Goal: Transaction & Acquisition: Purchase product/service

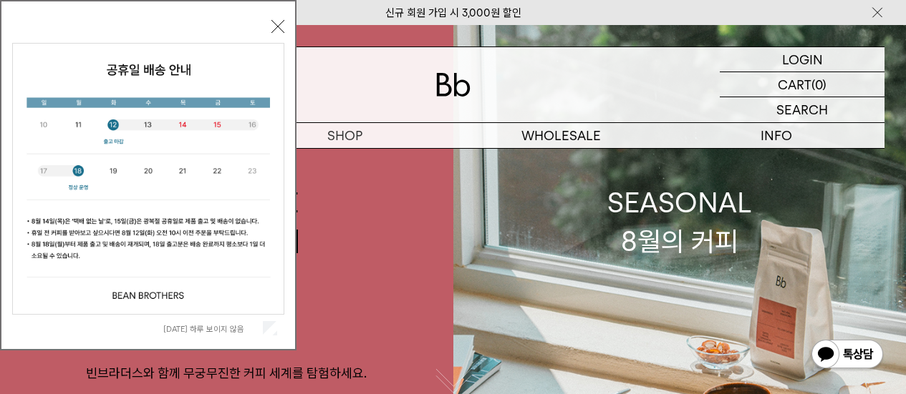
click at [275, 25] on button "닫기" at bounding box center [277, 26] width 13 height 13
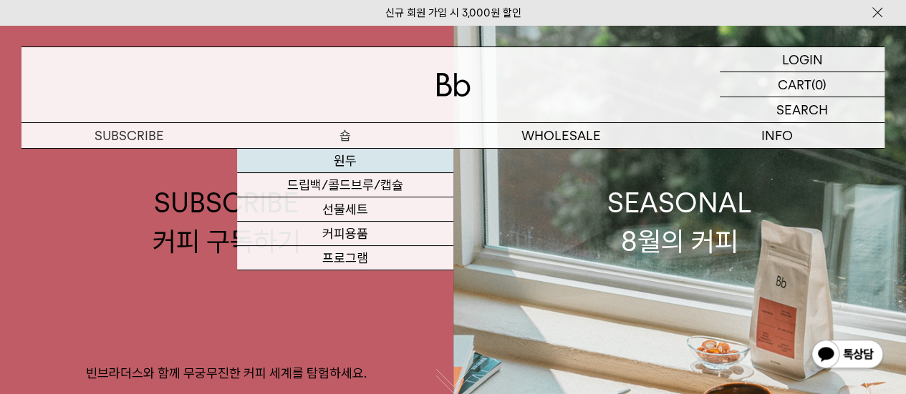
click at [345, 173] on link "드립백/콜드브루/캡슐" at bounding box center [344, 185] width 215 height 24
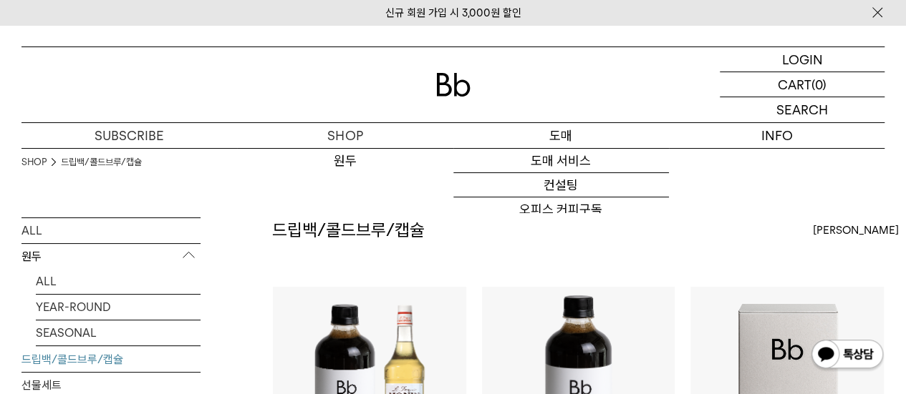
click at [524, 134] on p "도매" at bounding box center [560, 135] width 215 height 25
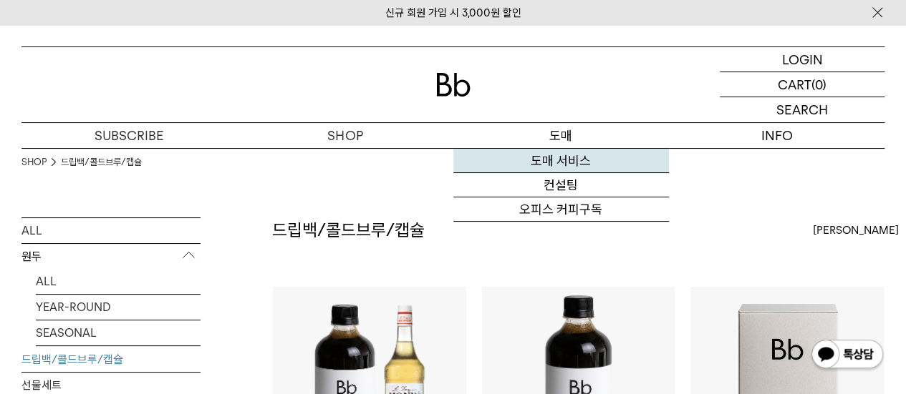
click at [527, 157] on link "도매 서비스" at bounding box center [560, 161] width 215 height 24
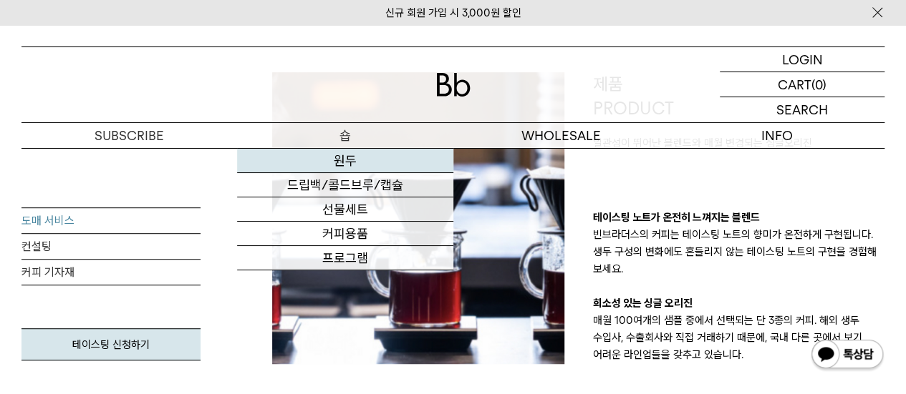
click at [351, 169] on link "원두" at bounding box center [344, 161] width 215 height 24
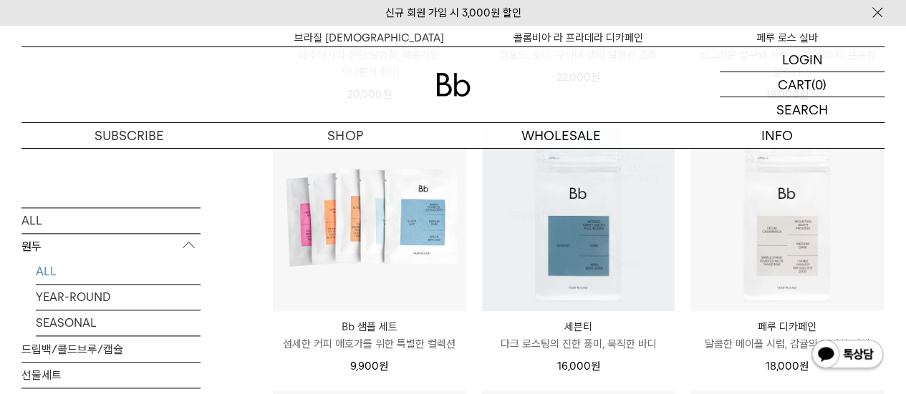
scroll to position [752, 0]
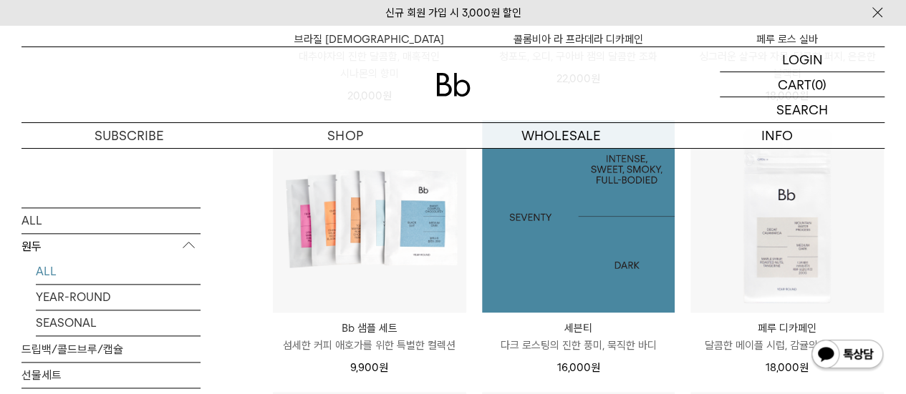
click at [543, 233] on img at bounding box center [578, 216] width 193 height 193
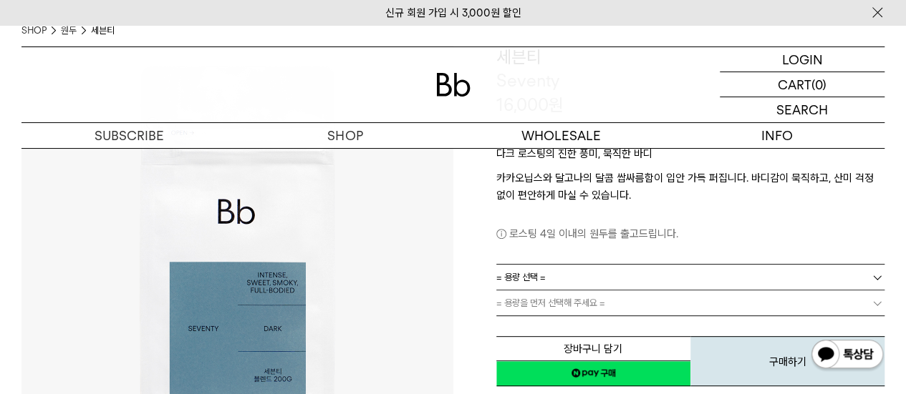
scroll to position [125, 0]
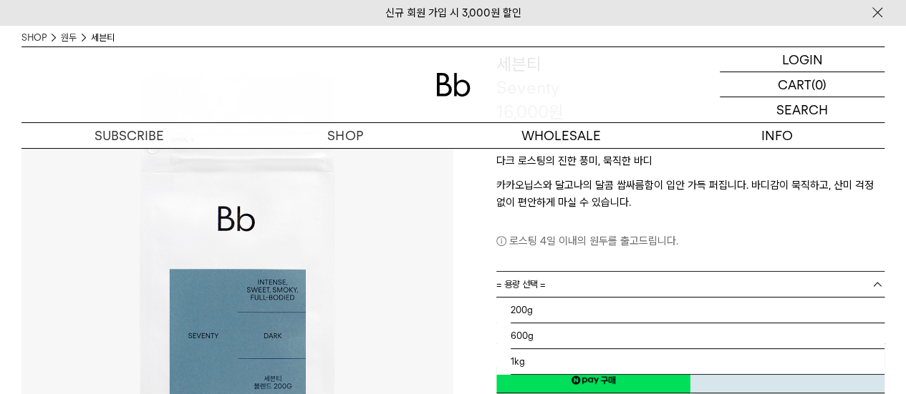
click at [534, 293] on span "= 용량 선택 =" at bounding box center [520, 284] width 49 height 25
click at [535, 357] on li "1kg" at bounding box center [697, 362] width 374 height 26
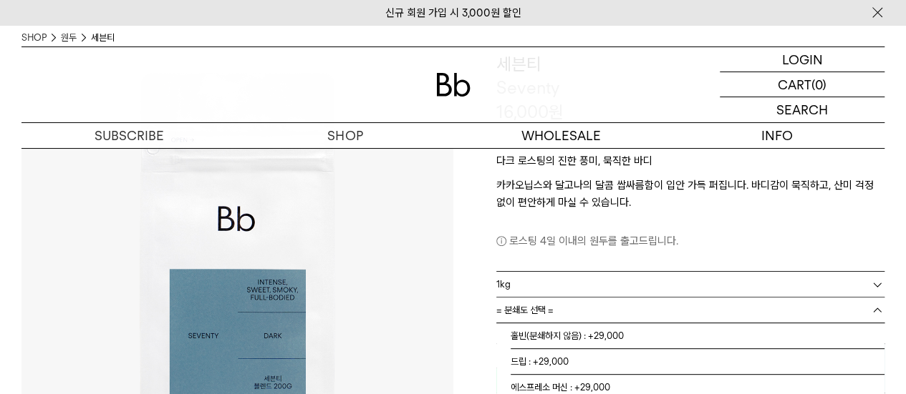
click at [547, 304] on span "= 분쇄도 선택 =" at bounding box center [524, 310] width 57 height 25
click at [550, 328] on li "홀빈(분쇄하지 않음) : +29,000" at bounding box center [697, 337] width 374 height 26
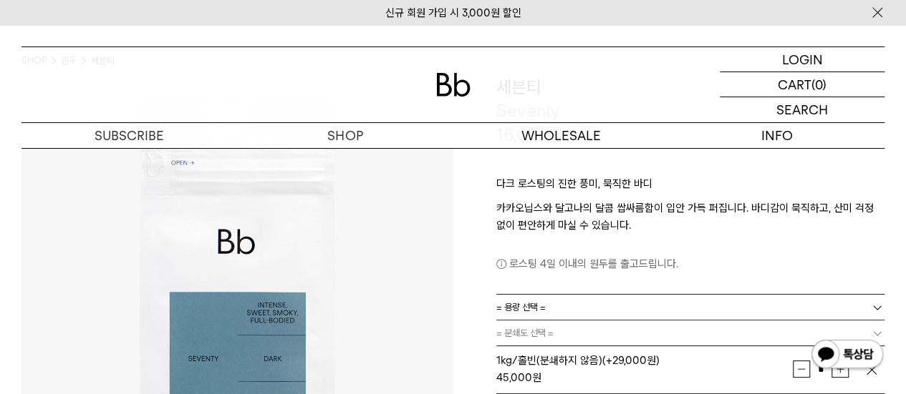
scroll to position [0, 0]
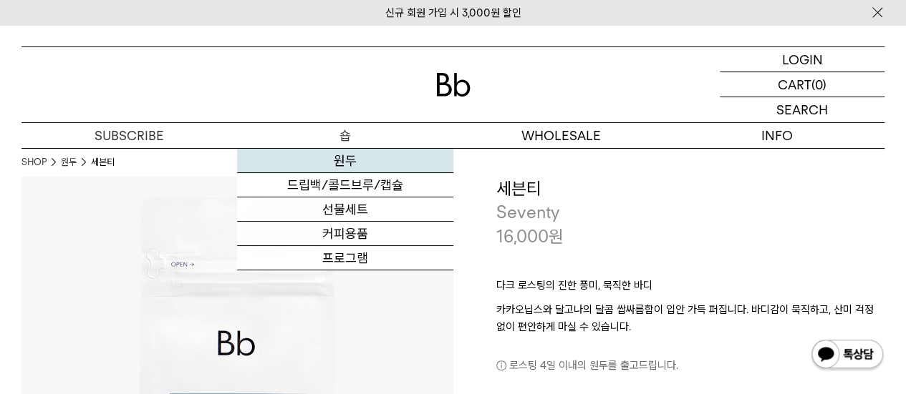
click at [347, 159] on link "원두" at bounding box center [344, 161] width 215 height 24
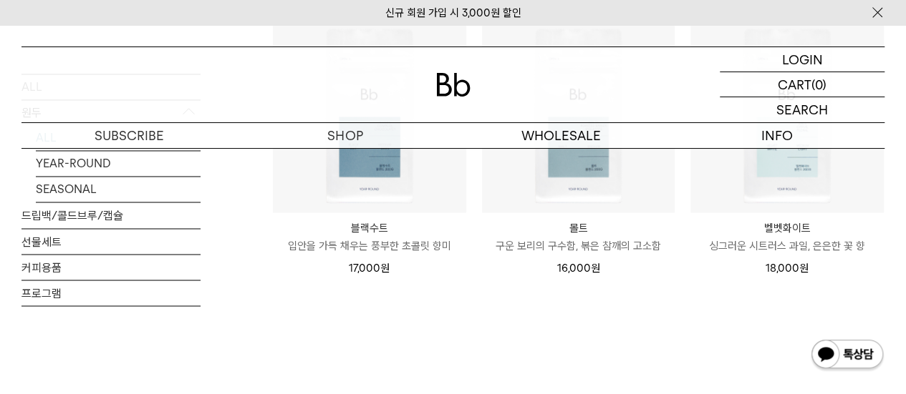
scroll to position [1126, 0]
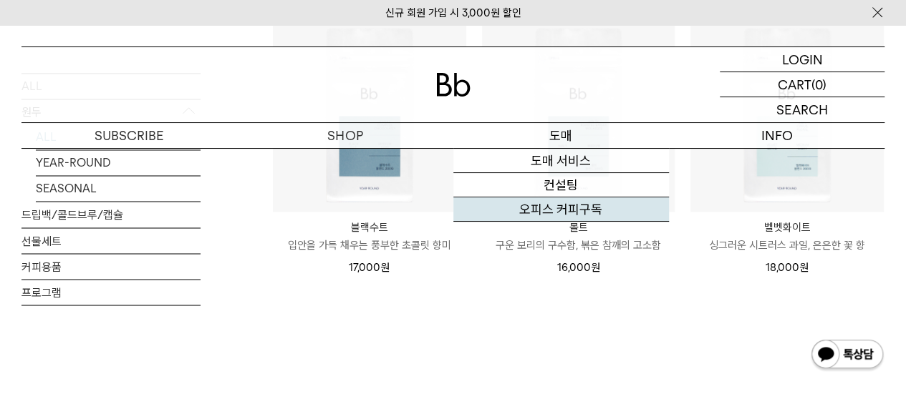
click at [502, 207] on link "오피스 커피구독" at bounding box center [560, 210] width 215 height 24
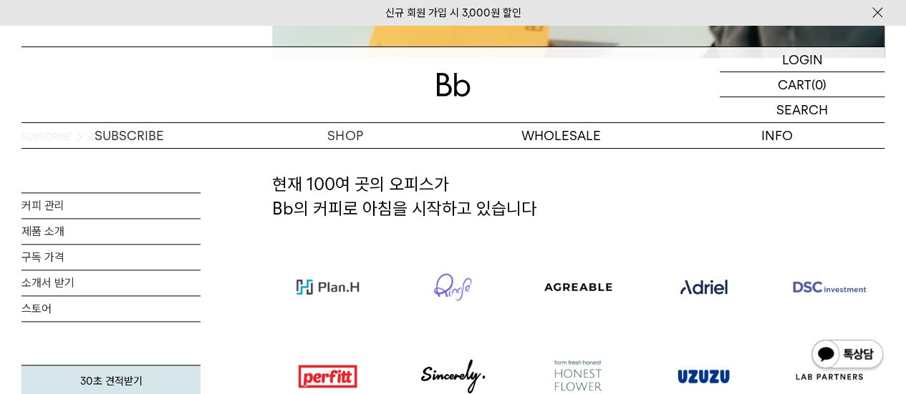
scroll to position [757, 0]
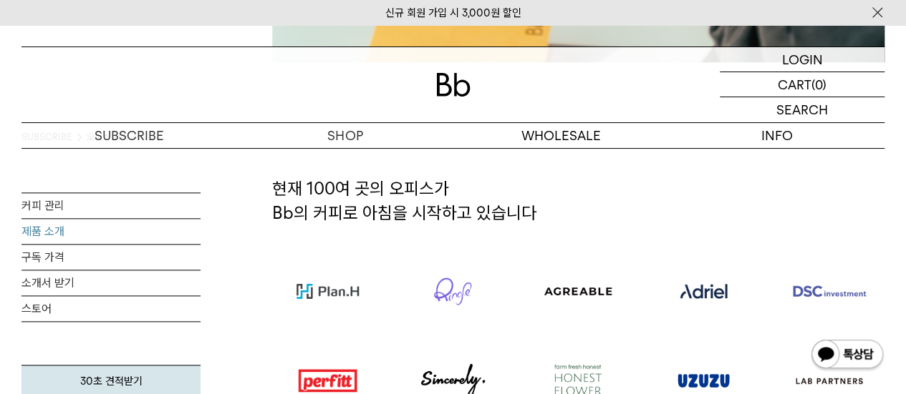
click at [90, 231] on link "제품 소개" at bounding box center [110, 231] width 179 height 25
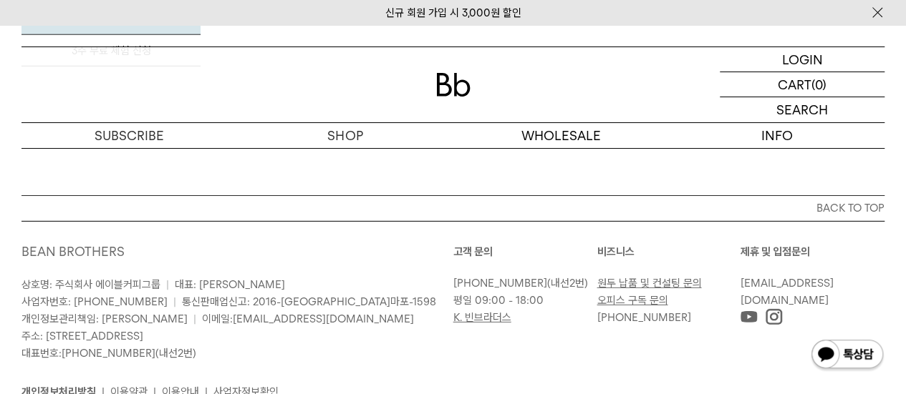
scroll to position [2129, 0]
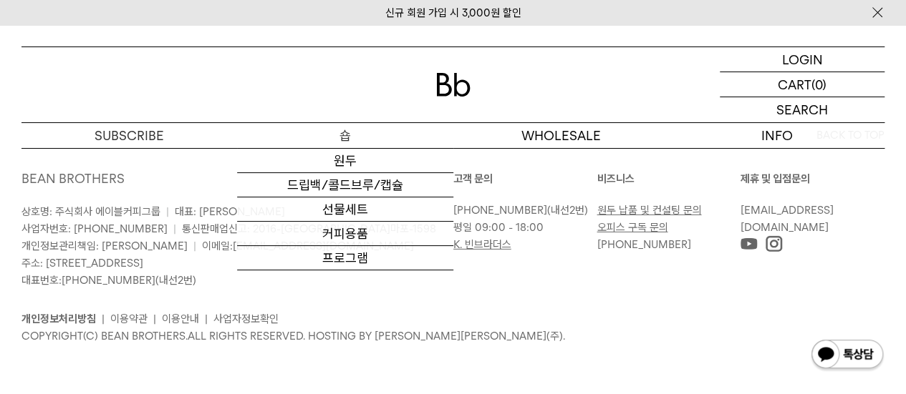
click at [355, 135] on p "숍" at bounding box center [344, 135] width 215 height 25
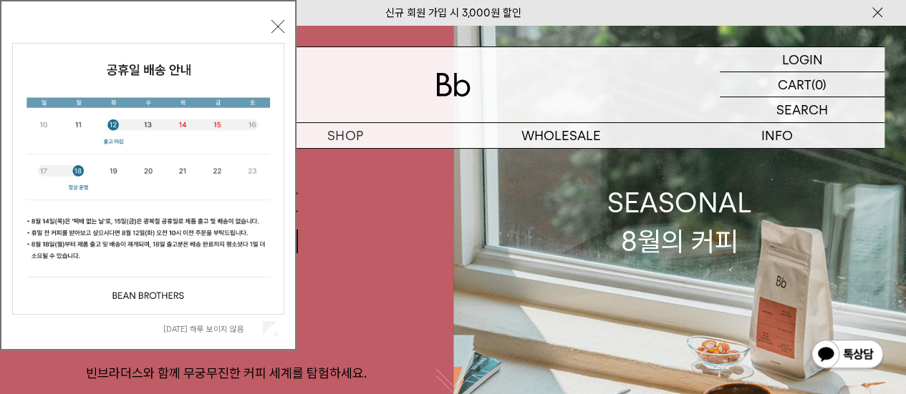
click at [278, 21] on button "닫기" at bounding box center [277, 26] width 13 height 13
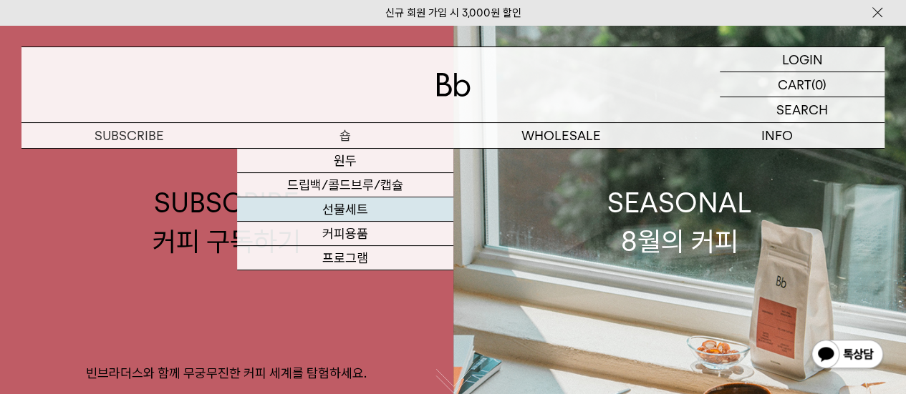
click at [358, 211] on link "선물세트" at bounding box center [344, 210] width 215 height 24
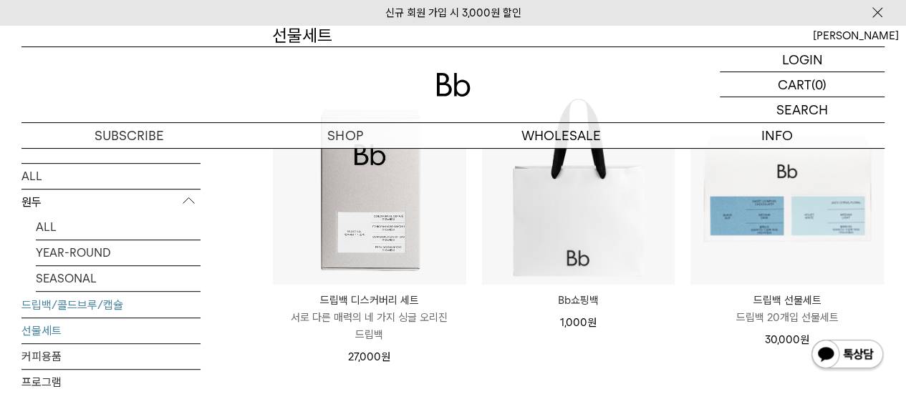
scroll to position [202, 0]
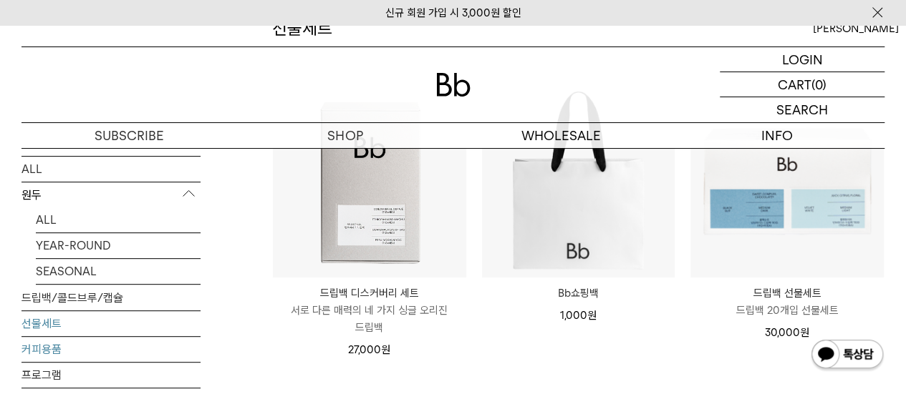
click at [40, 344] on link "커피용품" at bounding box center [110, 348] width 179 height 25
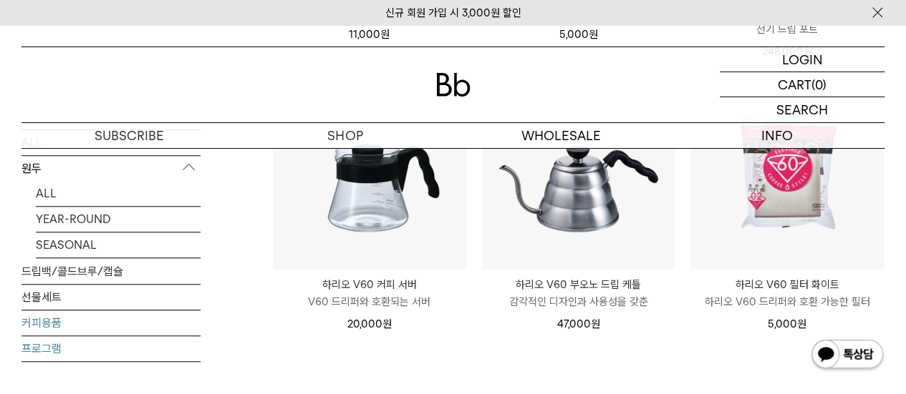
scroll to position [495, 0]
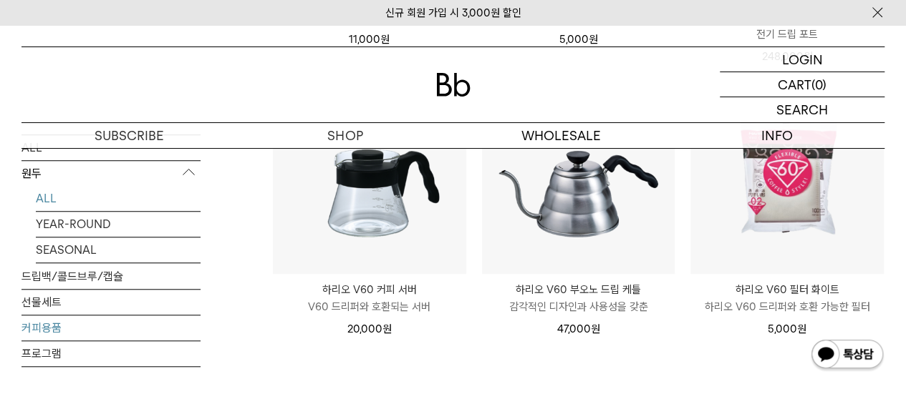
click at [64, 186] on link "ALL" at bounding box center [118, 198] width 165 height 25
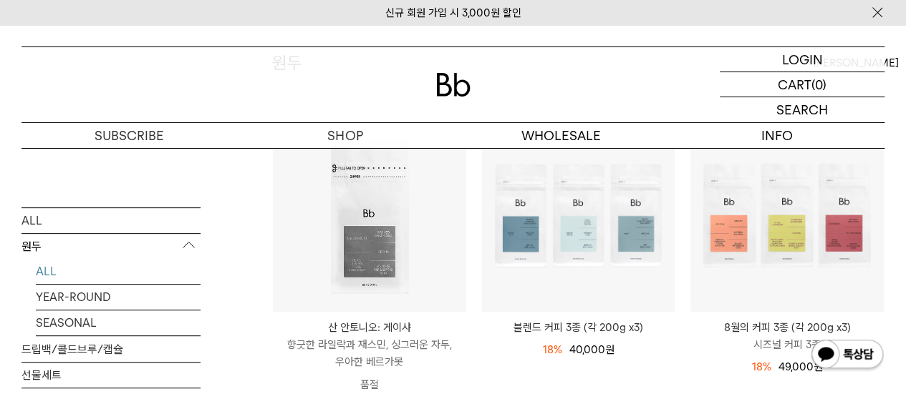
scroll to position [167, 0]
click at [122, 331] on link "SEASONAL" at bounding box center [118, 323] width 165 height 25
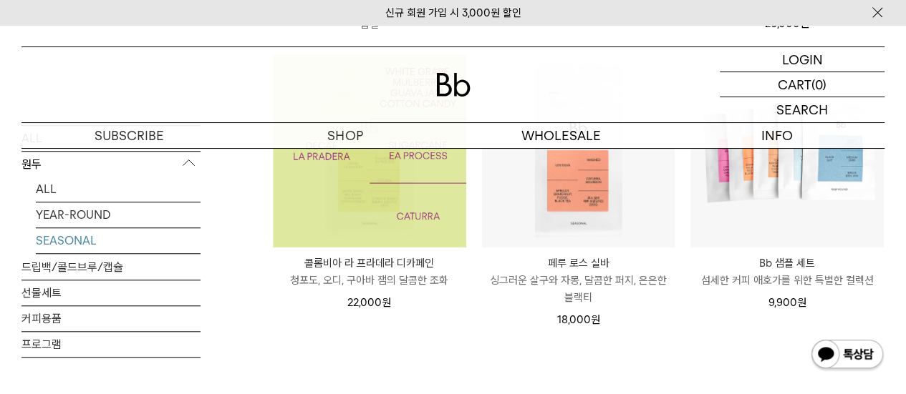
scroll to position [532, 0]
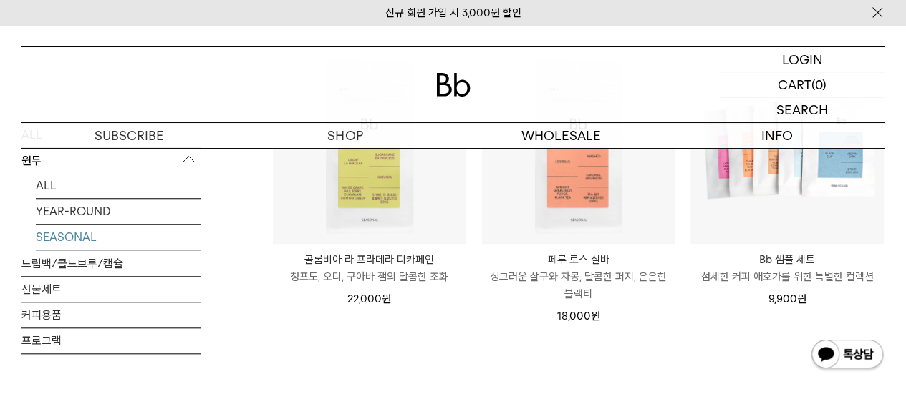
click at [528, 244] on div "페루 로스 실바 PERU LOS SILVA 싱그러운 살구와 [PERSON_NAME], 달콤한 퍼지, 은은한 블랙티 18,000 원" at bounding box center [578, 284] width 193 height 81
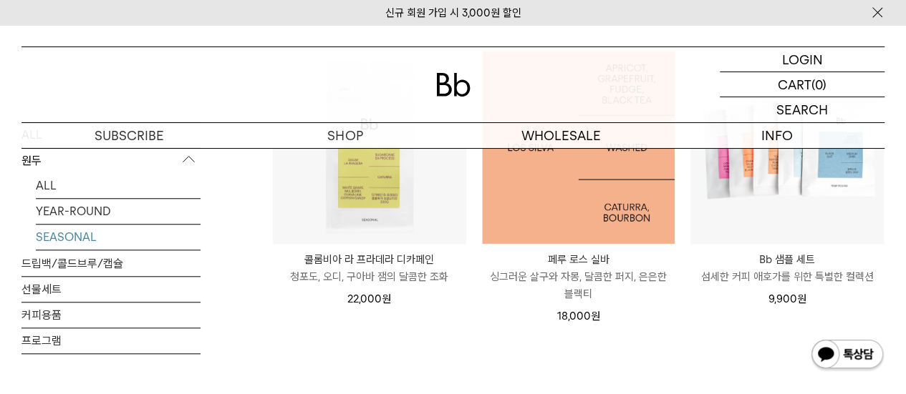
click at [526, 241] on img at bounding box center [578, 147] width 193 height 193
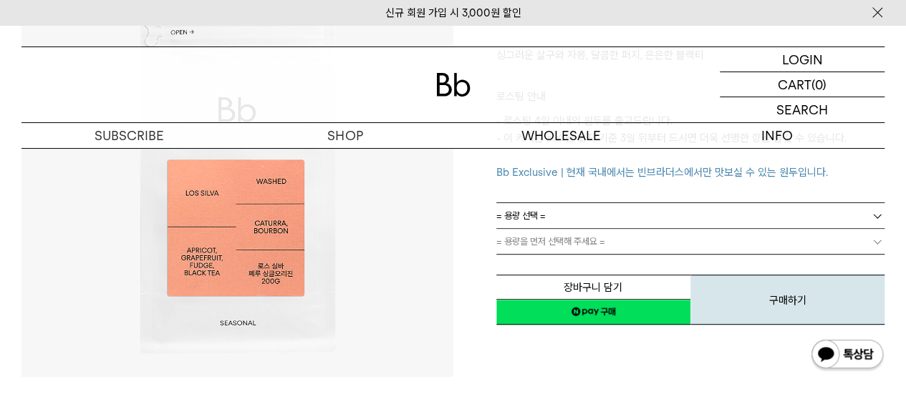
scroll to position [231, 0]
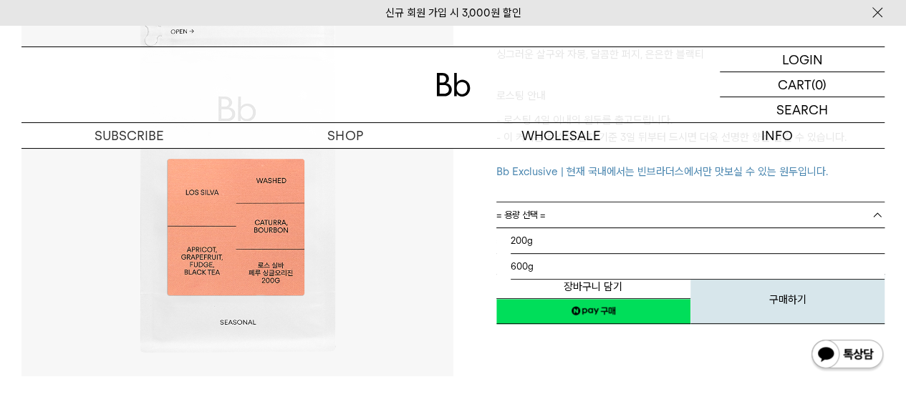
click at [515, 214] on span "= 용량 선택 =" at bounding box center [520, 215] width 49 height 25
click at [517, 259] on li "600g" at bounding box center [697, 267] width 374 height 26
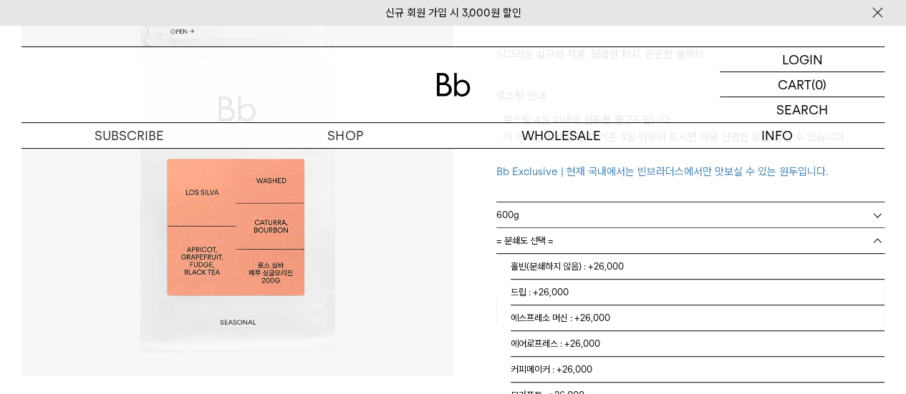
scroll to position [7, 0]
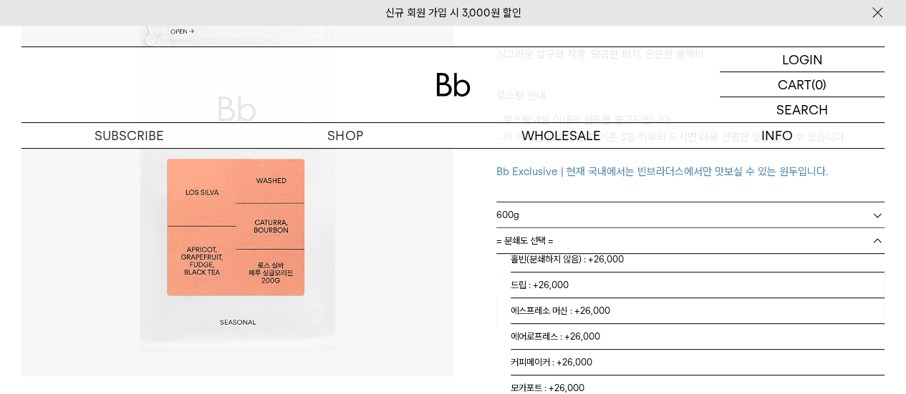
click at [521, 241] on span "= 분쇄도 선택 =" at bounding box center [524, 240] width 57 height 25
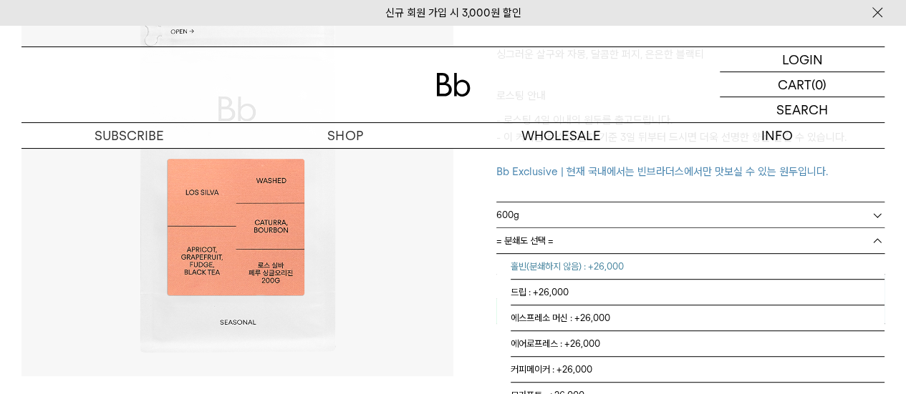
click at [560, 263] on li "홀빈(분쇄하지 않음) : +26,000" at bounding box center [697, 267] width 374 height 26
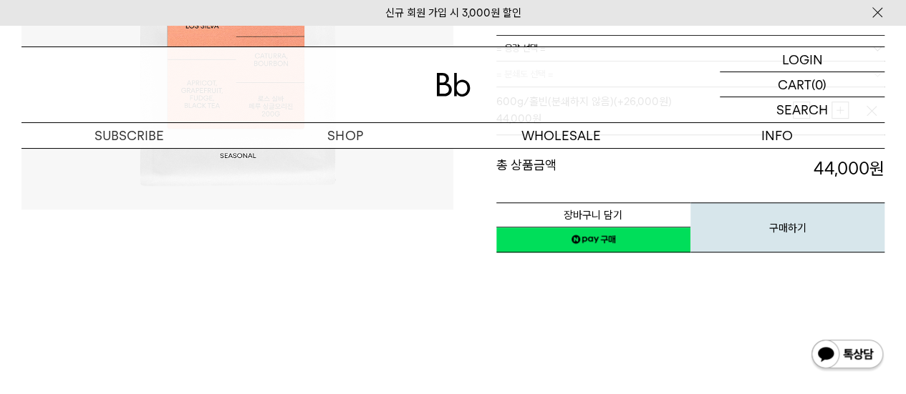
scroll to position [414, 0]
